Goal: Task Accomplishment & Management: Use online tool/utility

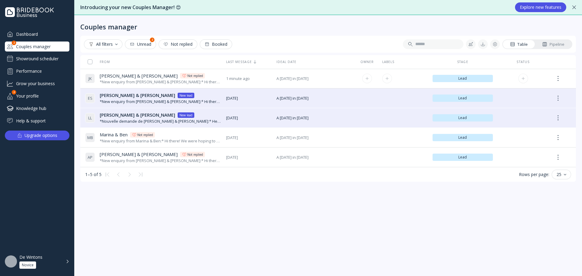
click at [176, 78] on div "[PERSON_NAME] & [PERSON_NAME] & [PERSON_NAME] Not replied" at bounding box center [160, 76] width 121 height 6
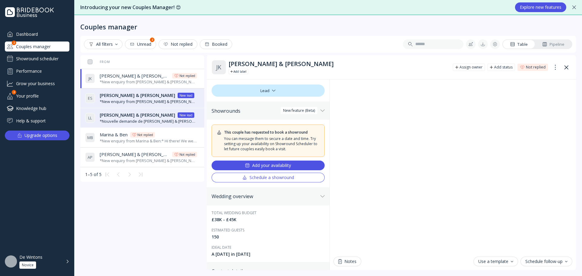
click at [50, 261] on div "De Wintons Novice" at bounding box center [40, 261] width 43 height 14
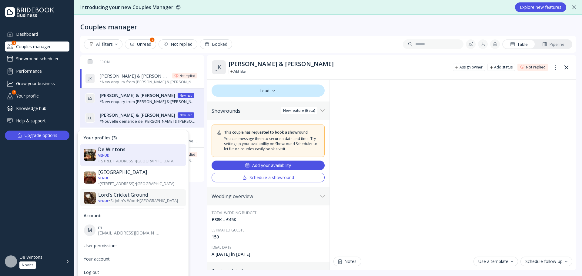
click at [128, 192] on div "Lord's Cricket Ground" at bounding box center [140, 195] width 84 height 6
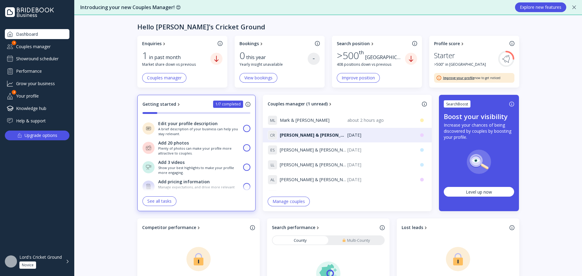
click at [32, 60] on div "Showround scheduler" at bounding box center [37, 59] width 65 height 10
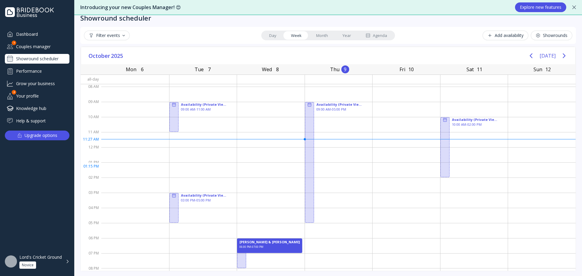
scroll to position [10, 0]
